Goal: Task Accomplishment & Management: Complete application form

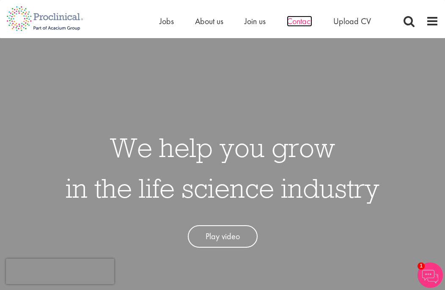
click at [298, 23] on span "Contact" at bounding box center [299, 21] width 25 height 11
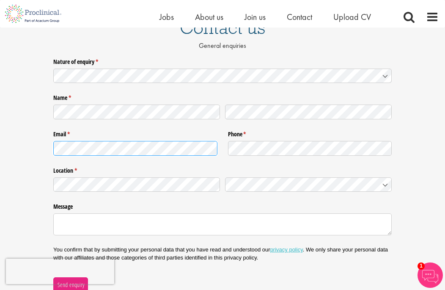
scroll to position [75, 0]
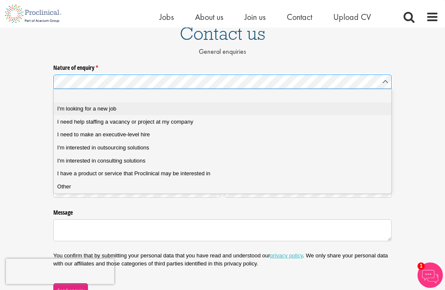
click at [85, 111] on span "I'm looking for a new job" at bounding box center [86, 109] width 59 height 8
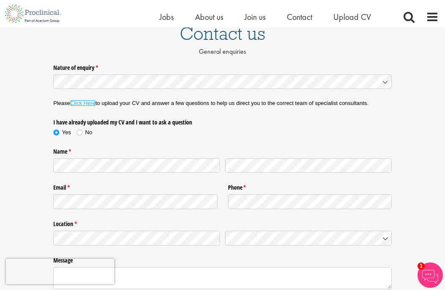
click at [89, 106] on link "Click Here" at bounding box center [82, 103] width 25 height 6
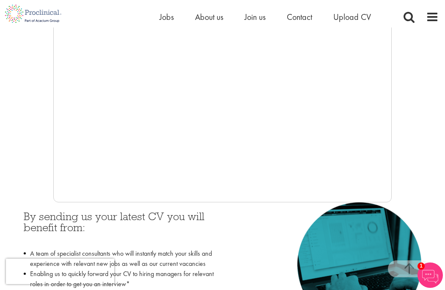
scroll to position [235, 0]
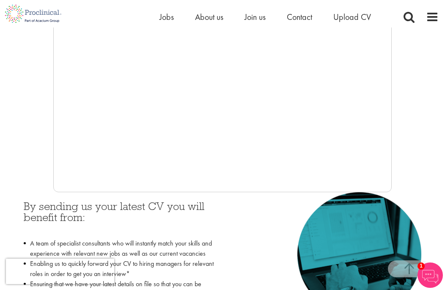
click at [232, 206] on div "By sending us your latest CV you will benefit from: A team of specialist consul…" at bounding box center [222, 279] width 411 height 175
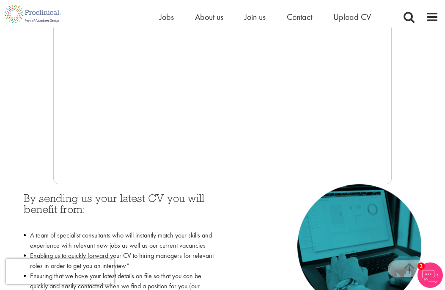
scroll to position [244, 0]
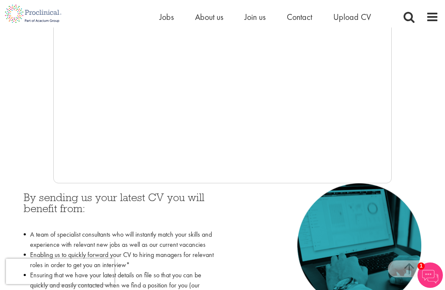
click at [47, 120] on div at bounding box center [222, 56] width 433 height 254
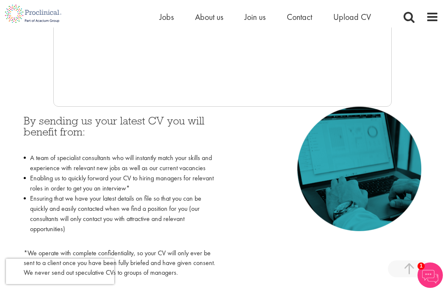
scroll to position [323, 0]
